Goal: Register for event/course

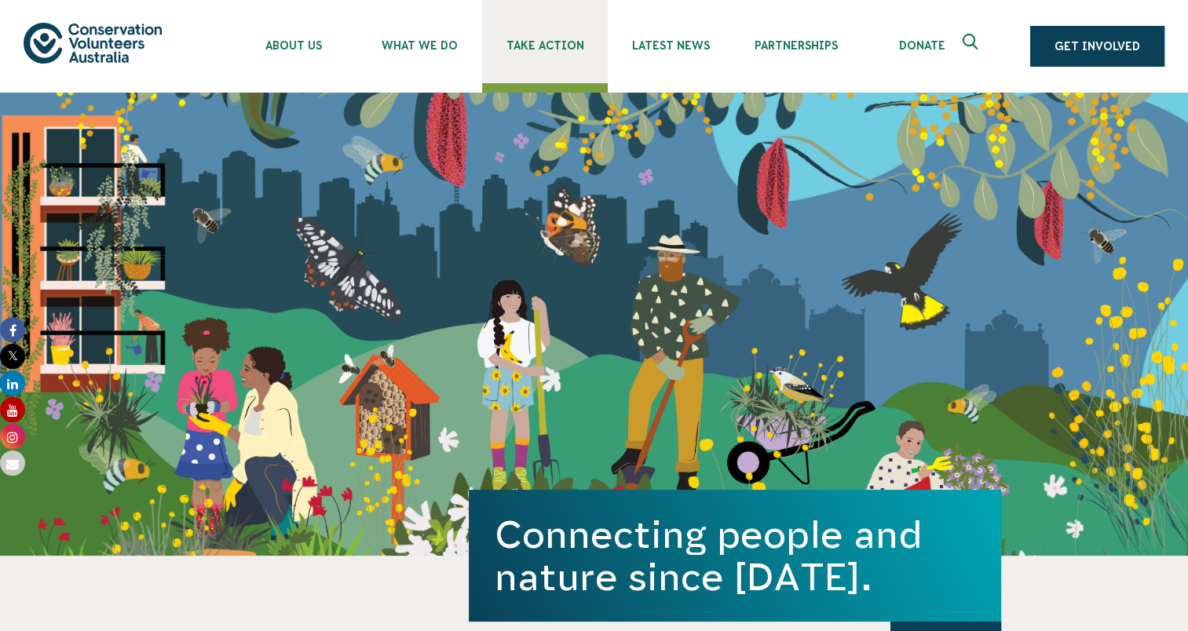
click at [553, 53] on link "Take Action" at bounding box center [545, 41] width 126 height 83
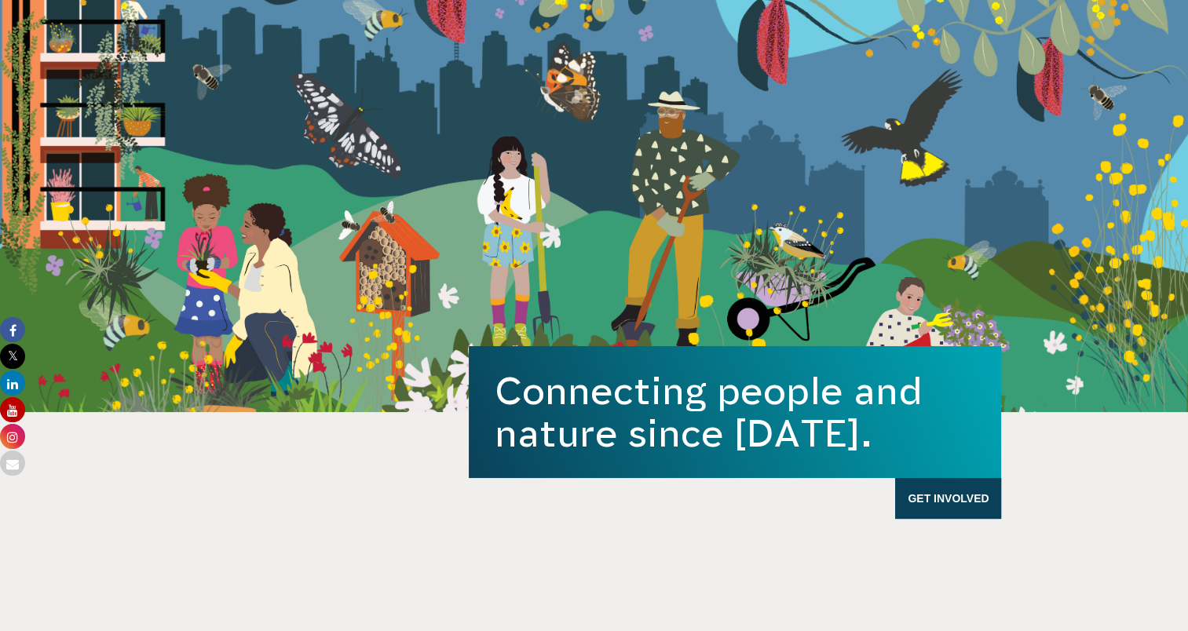
click at [1060, 380] on div "Connecting people and nature since 1982. Get Involved" at bounding box center [594, 180] width 1188 height 463
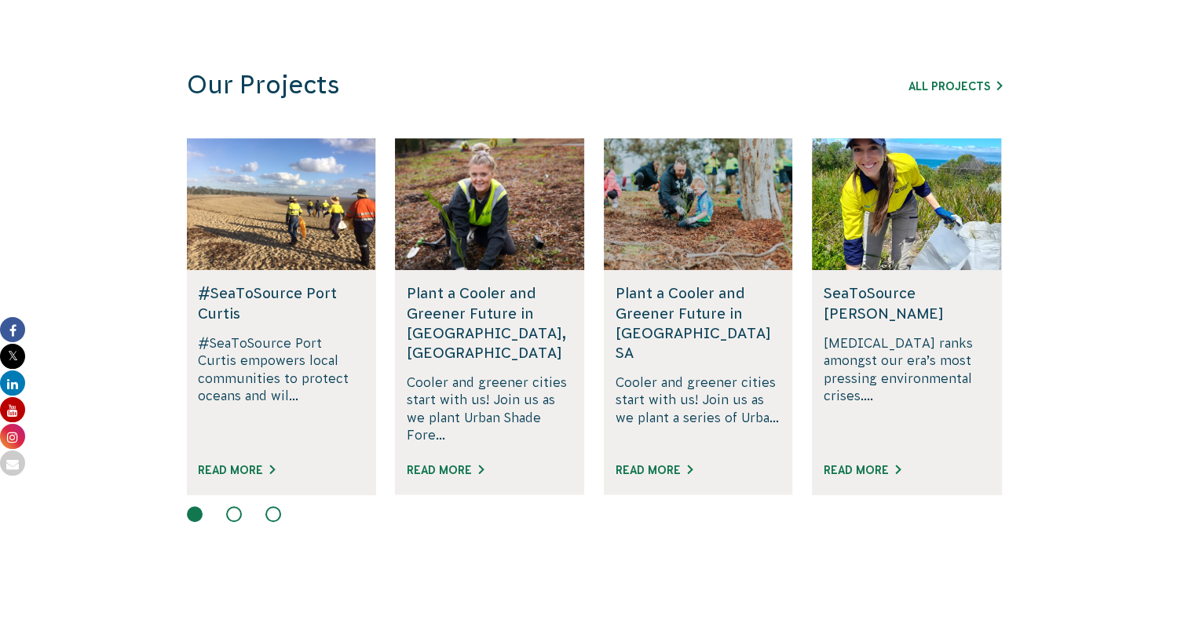
scroll to position [1144, 0]
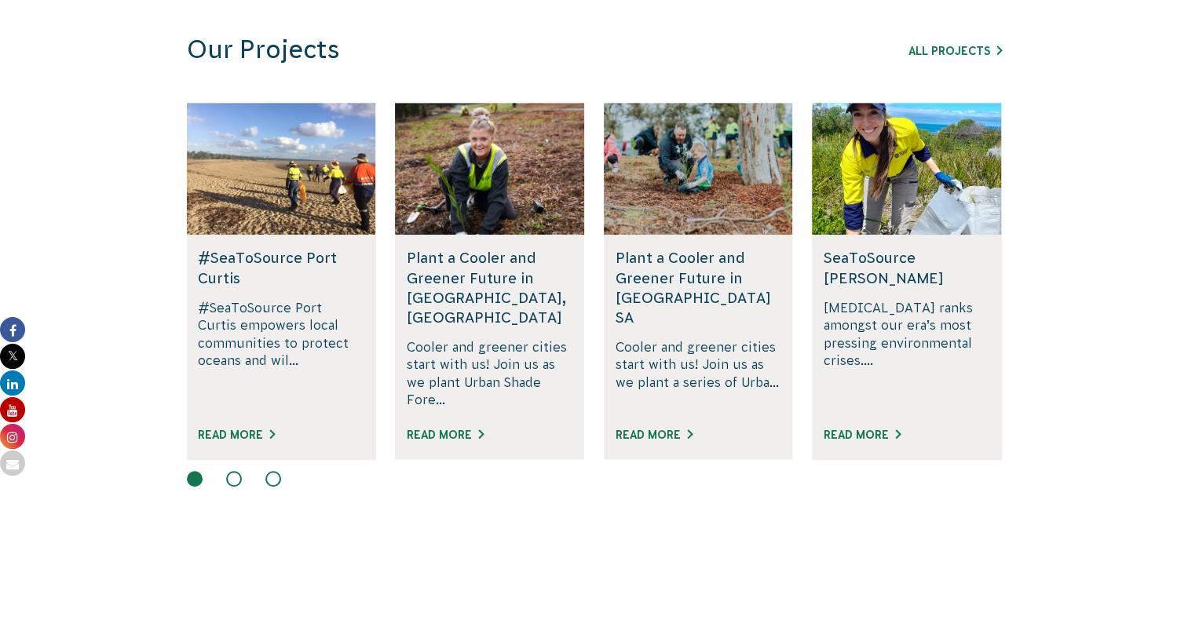
click at [240, 471] on div at bounding box center [594, 480] width 815 height 19
click at [959, 48] on link "All Projects" at bounding box center [955, 51] width 93 height 13
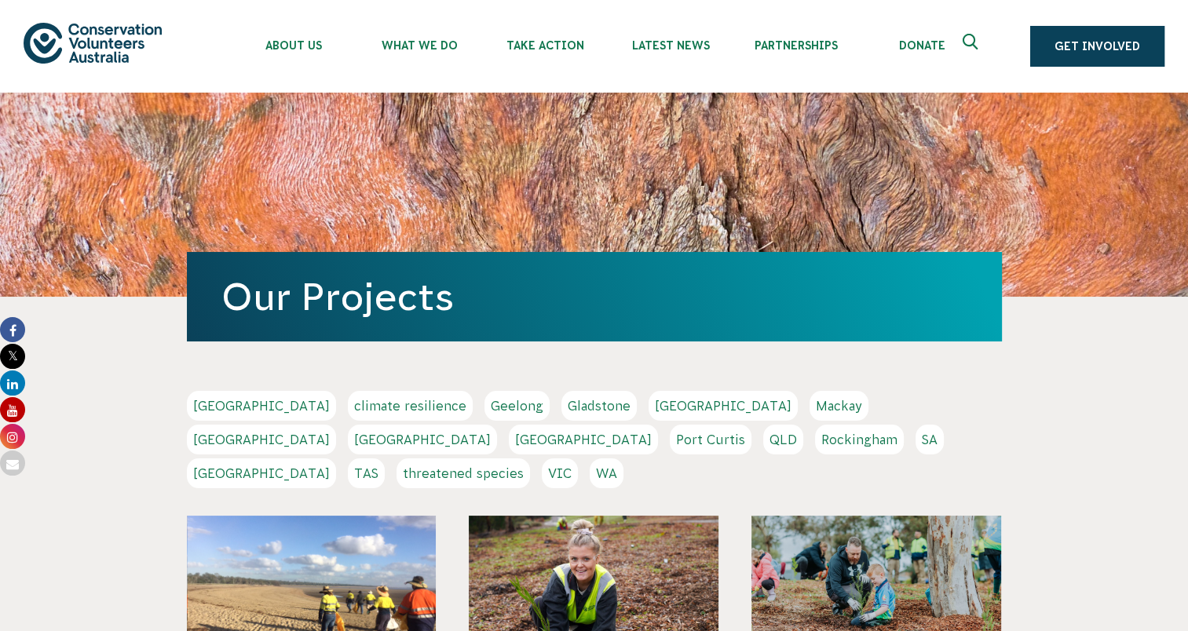
click at [624, 459] on link "WA" at bounding box center [607, 474] width 34 height 30
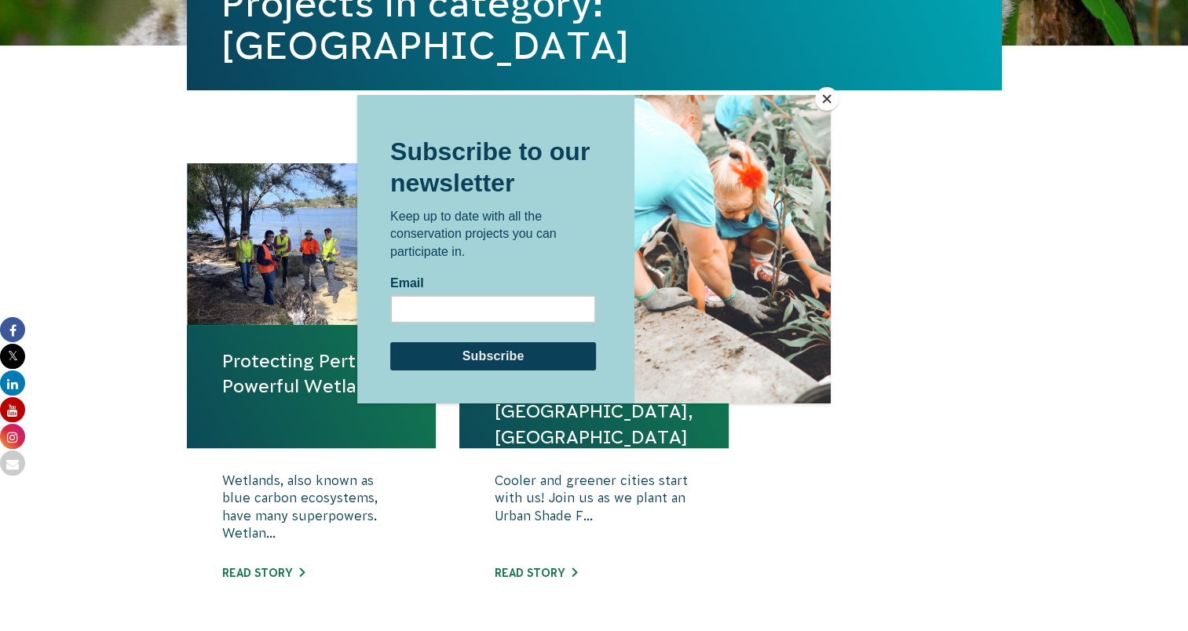
scroll to position [442, 0]
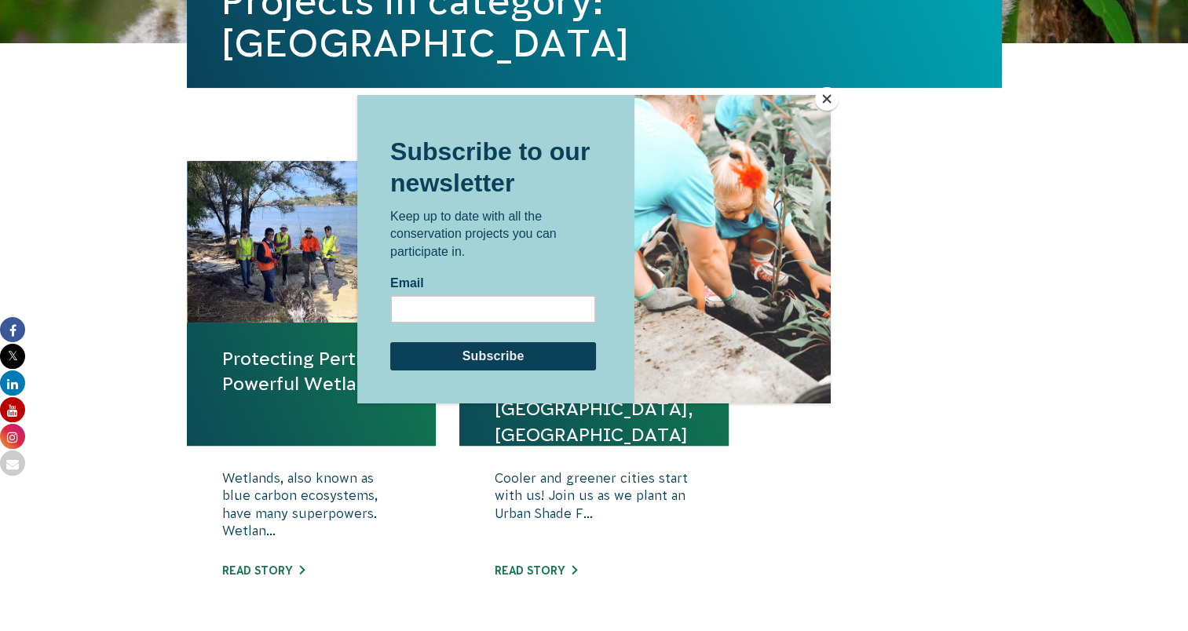
click at [822, 101] on button "Close" at bounding box center [827, 99] width 24 height 24
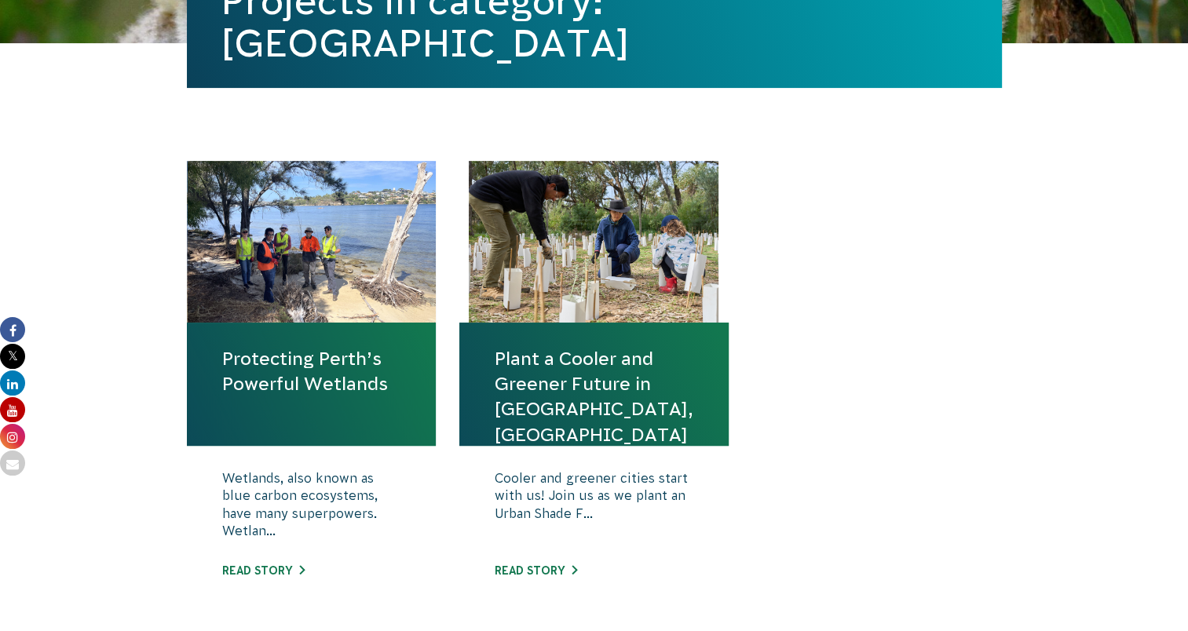
scroll to position [994, 0]
